Goal: Check status: Check status

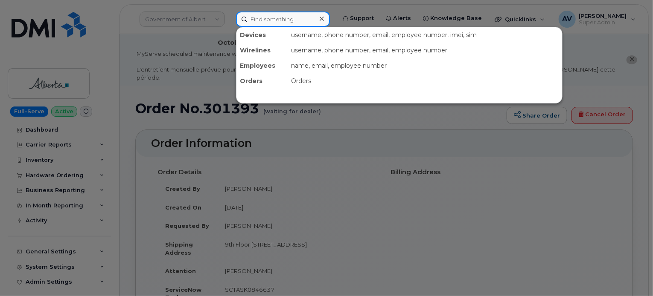
click at [264, 20] on input at bounding box center [283, 19] width 94 height 15
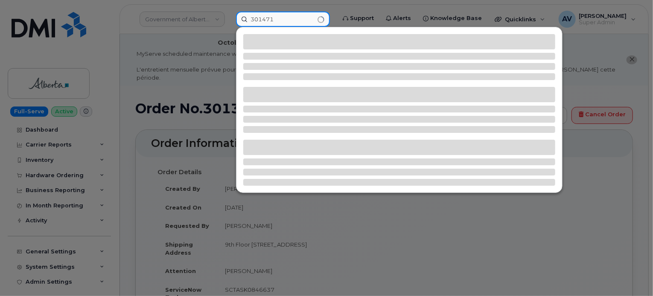
type input "301471"
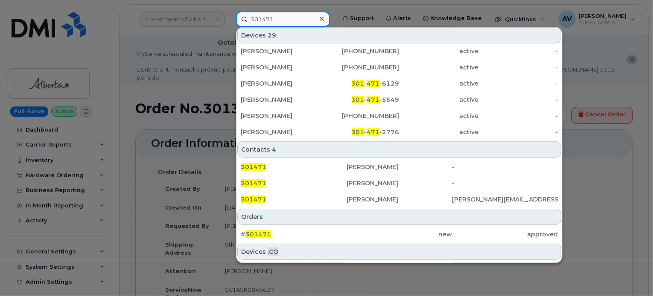
scroll to position [278, 0]
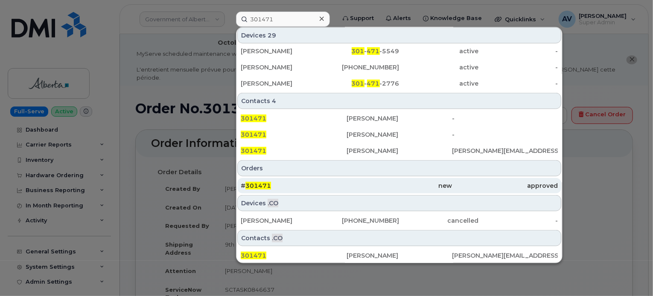
click at [370, 184] on div "new" at bounding box center [399, 186] width 106 height 9
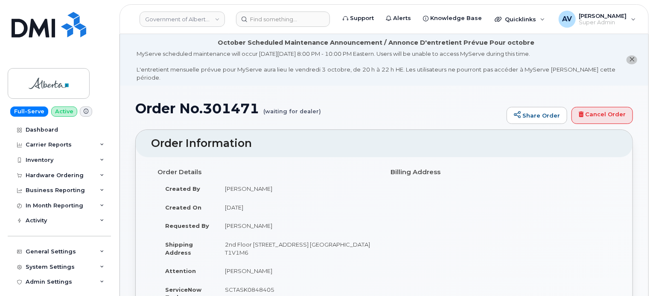
click at [241, 101] on h1 "Order No.301471 (waiting for dealer)" at bounding box center [318, 108] width 367 height 15
copy h1 "301471"
